Goal: Navigation & Orientation: Understand site structure

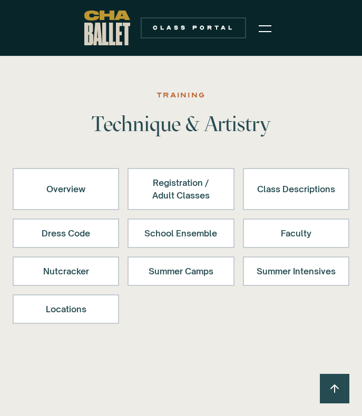
click at [264, 33] on img at bounding box center [265, 28] width 13 height 13
click at [264, 34] on img at bounding box center [265, 28] width 13 height 13
click at [263, 31] on img at bounding box center [265, 28] width 13 height 13
click at [269, 25] on img at bounding box center [265, 28] width 13 height 13
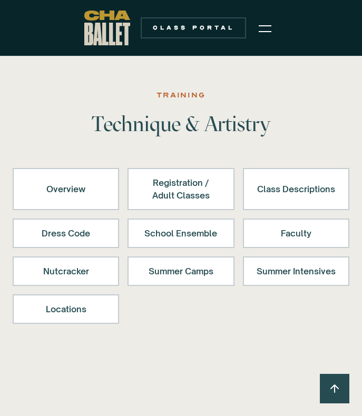
click at [245, 130] on h1 "Technique & Artistry" at bounding box center [181, 123] width 270 height 25
click at [264, 32] on img at bounding box center [265, 28] width 13 height 13
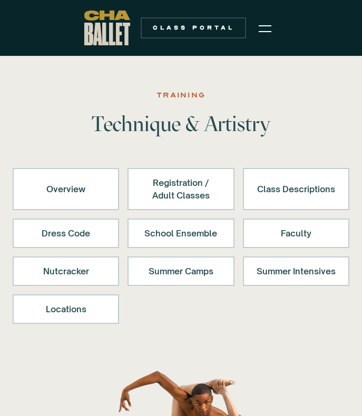
click at [265, 27] on img "menu" at bounding box center [265, 28] width 13 height 13
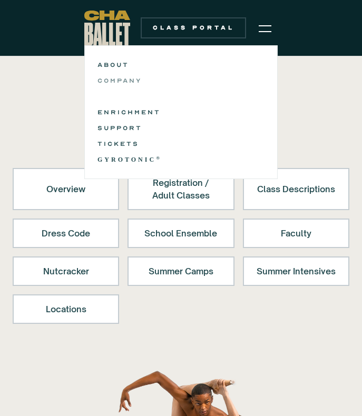
click at [119, 79] on link "COMPANY" at bounding box center [181, 80] width 167 height 13
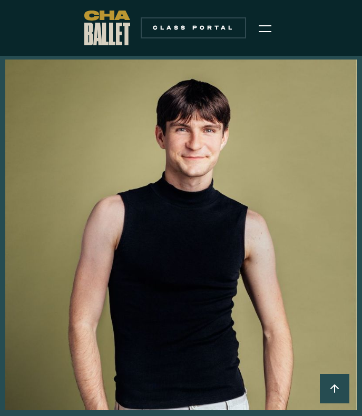
scroll to position [584, 0]
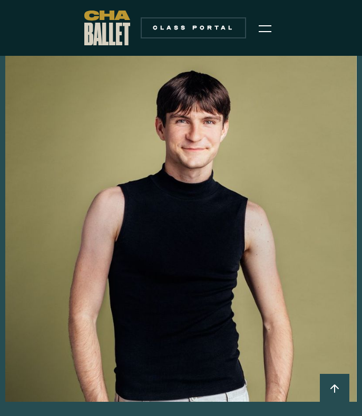
click at [269, 30] on img "menu" at bounding box center [265, 28] width 13 height 13
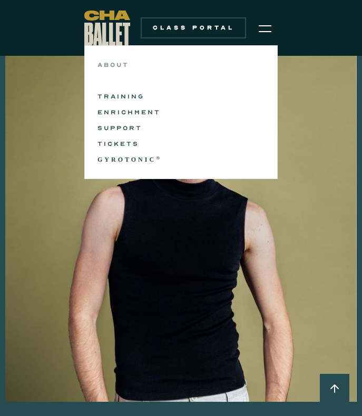
click at [116, 68] on link "ABOUT" at bounding box center [181, 65] width 167 height 13
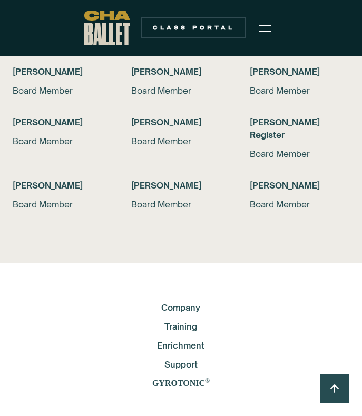
scroll to position [3461, 0]
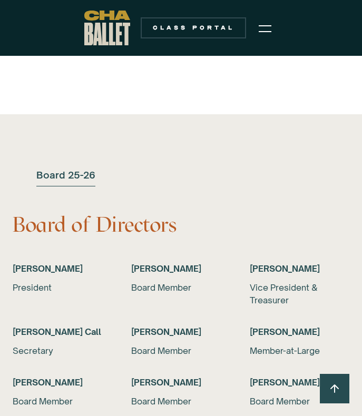
click at [266, 27] on img "menu" at bounding box center [265, 28] width 13 height 13
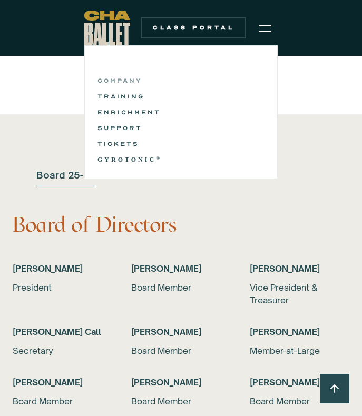
click at [125, 83] on link "COMPANY" at bounding box center [181, 80] width 167 height 13
